Goal: Task Accomplishment & Management: Use online tool/utility

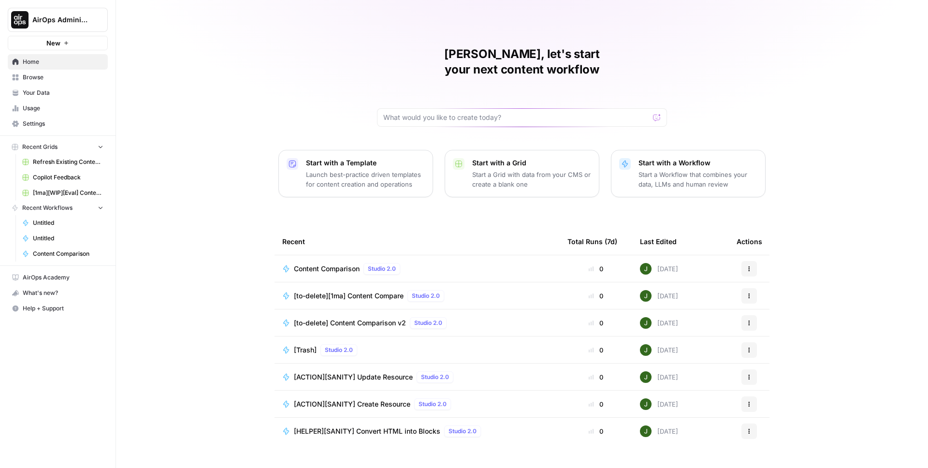
click at [332, 264] on span "Content Comparison" at bounding box center [327, 269] width 66 height 10
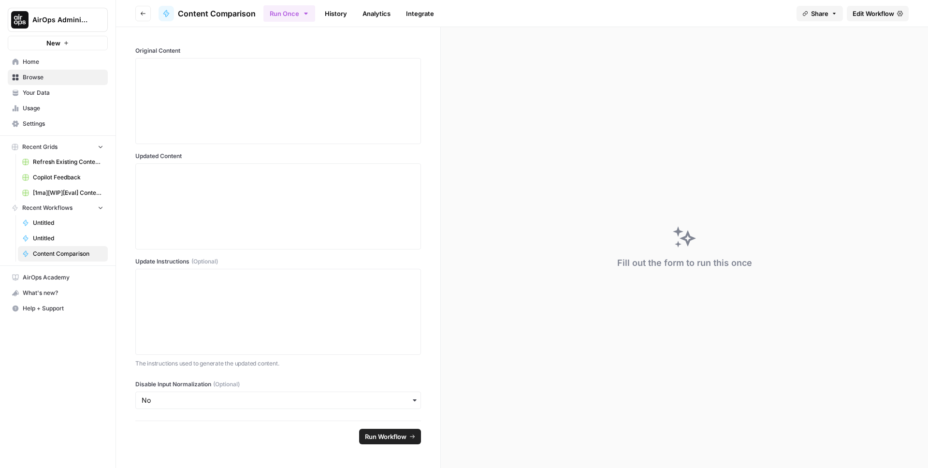
click at [861, 11] on span "Edit Workflow" at bounding box center [874, 14] width 42 height 10
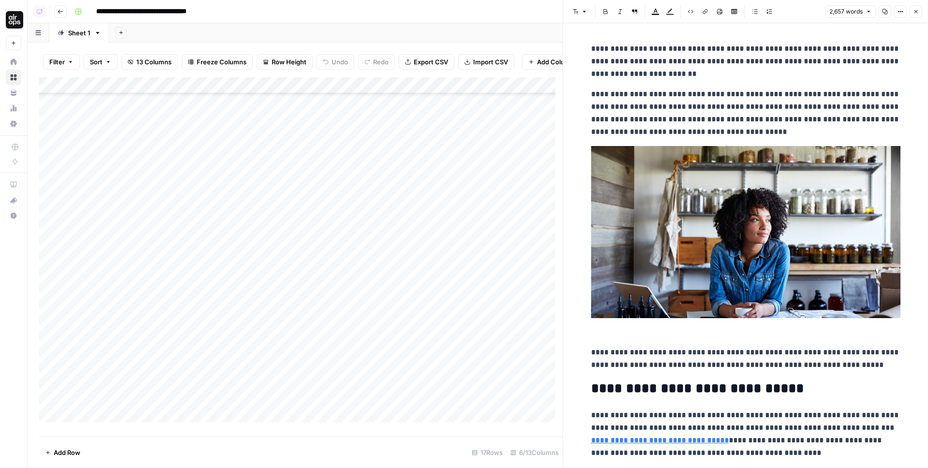
scroll to position [909, 0]
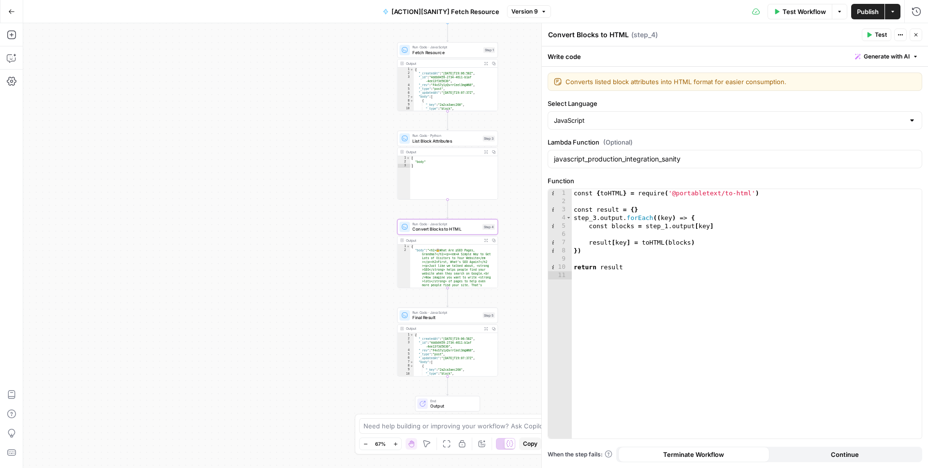
click at [315, 154] on div "Workflow Set Inputs Inputs Run Code · JavaScript Fetch Resource Step 1 Output E…" at bounding box center [475, 245] width 905 height 445
